Goal: Communication & Community: Answer question/provide support

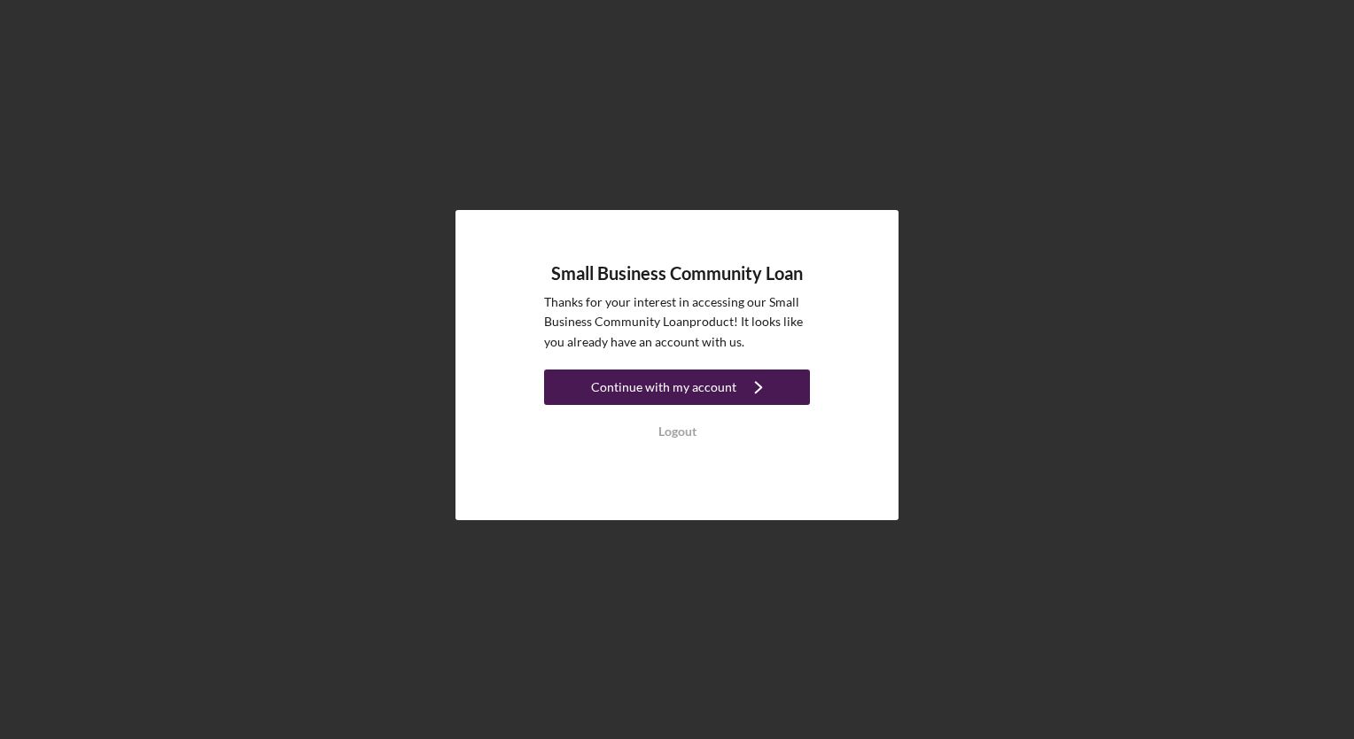
click at [704, 388] on div "Continue with my account" at bounding box center [663, 387] width 145 height 35
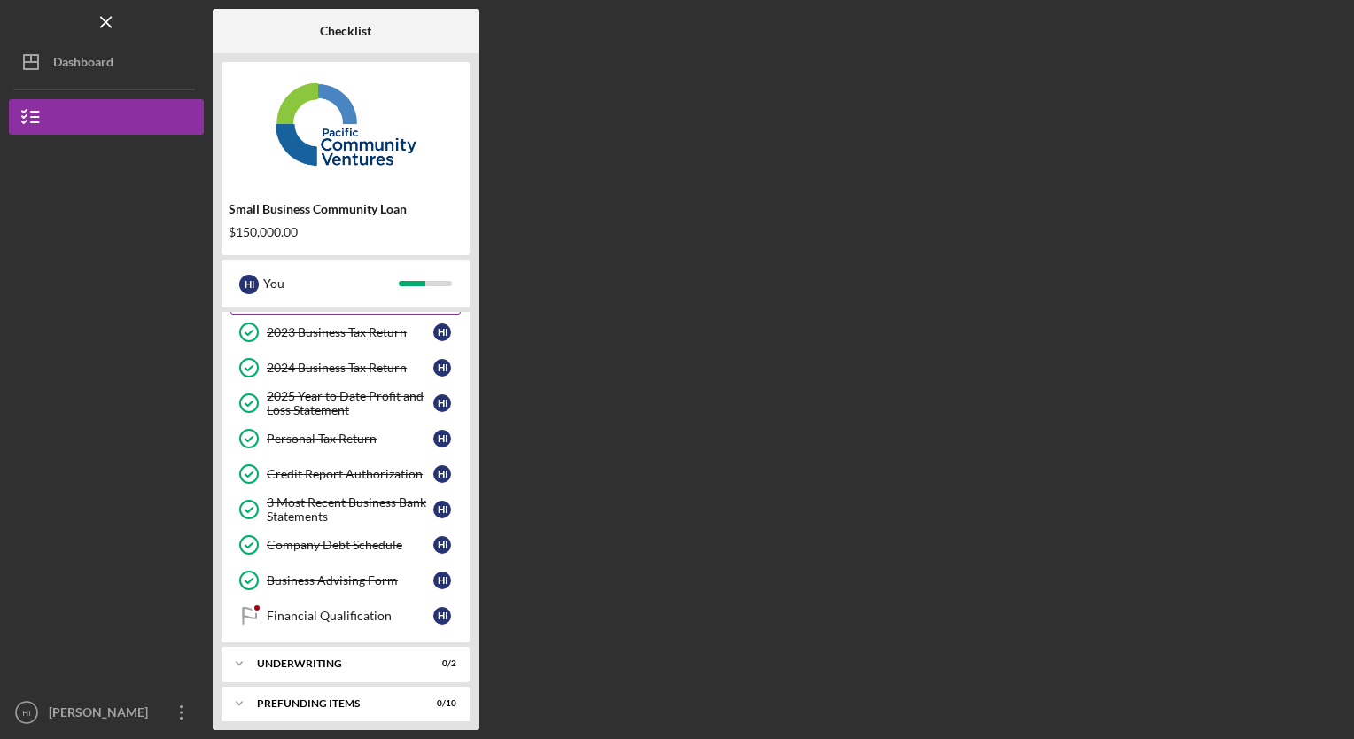
scroll to position [145, 0]
click at [346, 608] on div "Financial Qualification" at bounding box center [350, 615] width 167 height 14
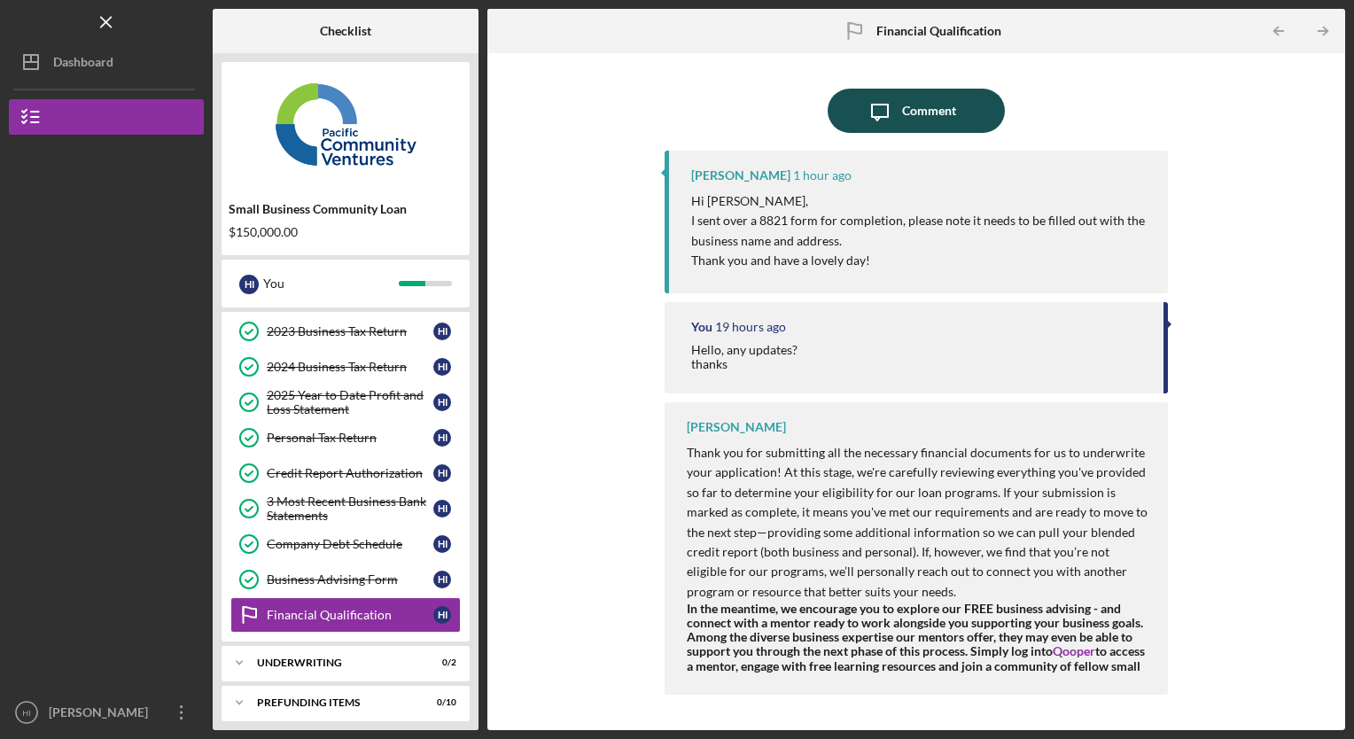
click at [929, 115] on div "Comment" at bounding box center [929, 111] width 54 height 44
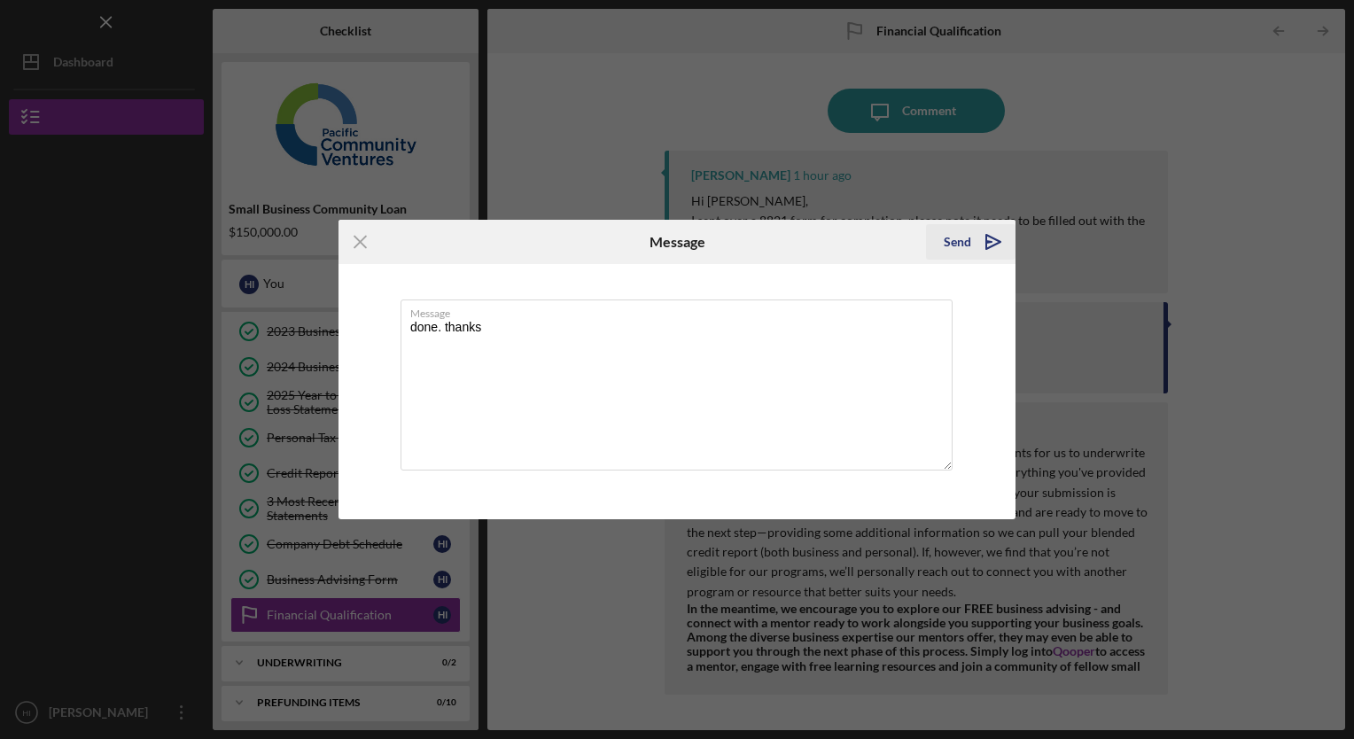
type textarea "done. thanks"
click at [975, 241] on icon "Icon/icon-invite-send" at bounding box center [993, 242] width 44 height 44
